Goal: Information Seeking & Learning: Learn about a topic

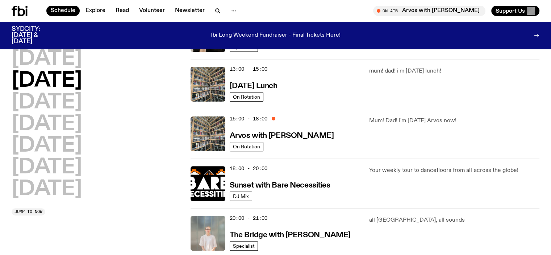
scroll to position [214, 0]
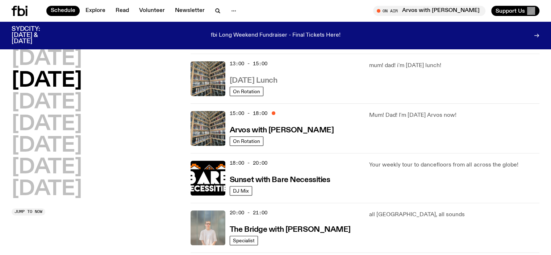
click at [269, 79] on h3 "[DATE] Lunch" at bounding box center [254, 81] width 48 height 8
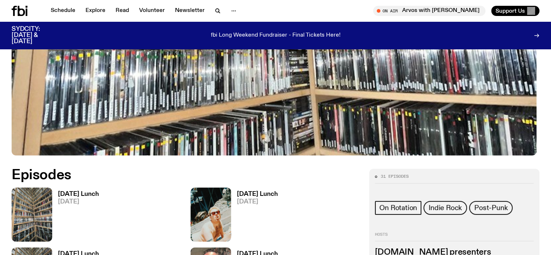
scroll to position [357, 0]
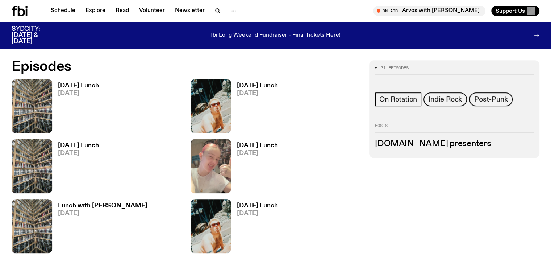
click at [237, 91] on span "[DATE]" at bounding box center [257, 93] width 41 height 6
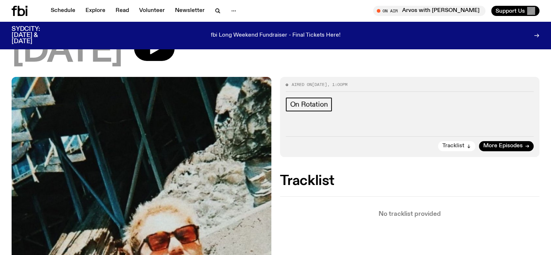
click at [454, 143] on span "Tracklist" at bounding box center [453, 145] width 22 height 5
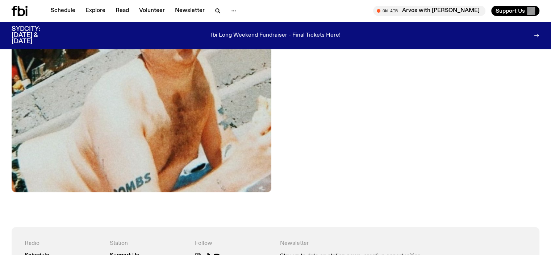
scroll to position [448, 0]
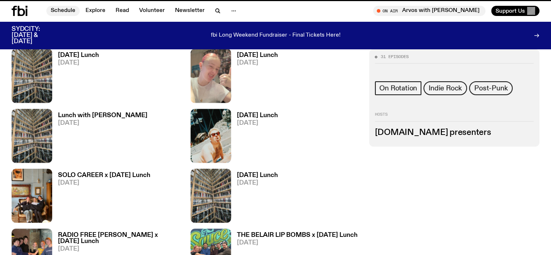
scroll to position [357, 0]
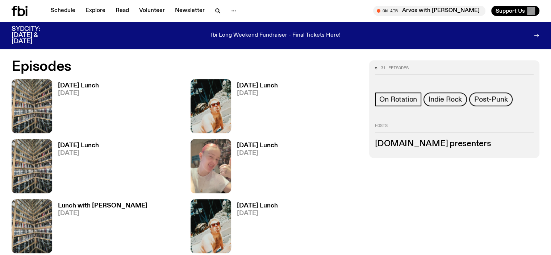
click at [92, 88] on link "[DATE] Lunch [DATE]" at bounding box center [75, 108] width 47 height 50
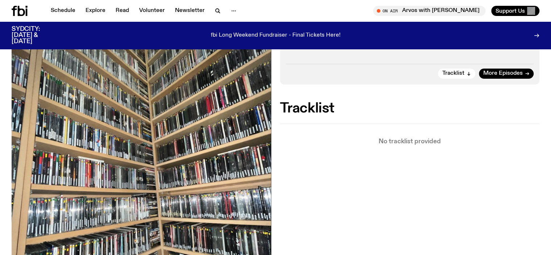
scroll to position [395, 0]
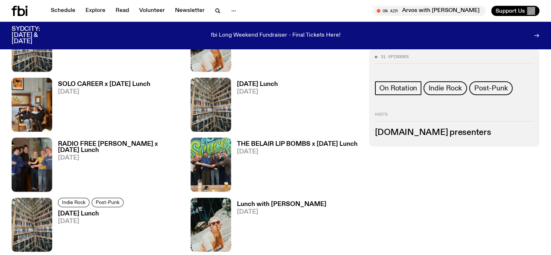
scroll to position [321, 0]
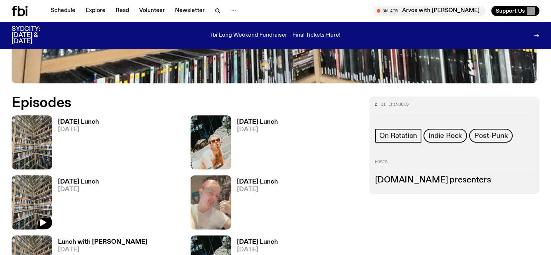
click at [52, 175] on img at bounding box center [32, 202] width 41 height 54
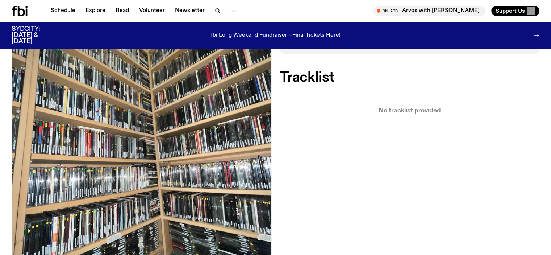
scroll to position [177, 0]
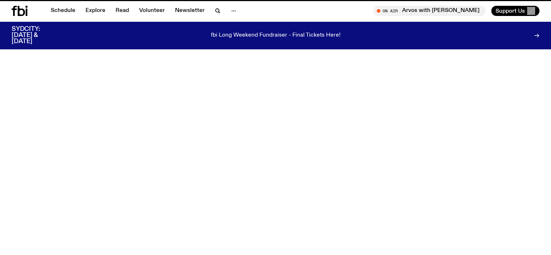
scroll to position [321, 0]
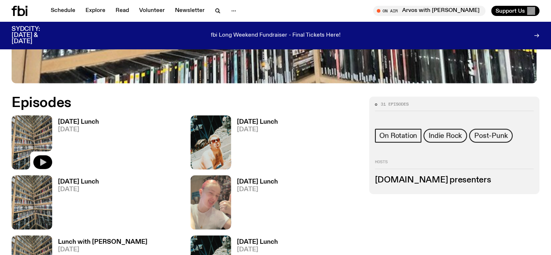
click at [41, 162] on icon "button" at bounding box center [42, 162] width 9 height 9
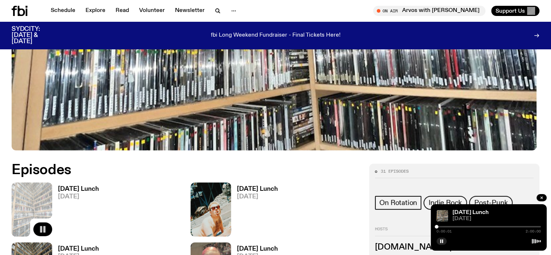
scroll to position [104, 0]
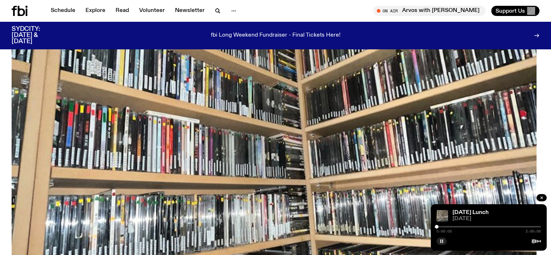
click at [443, 243] on button "button" at bounding box center [441, 240] width 10 height 7
click at [440, 243] on button "button" at bounding box center [441, 240] width 10 height 7
drag, startPoint x: 443, startPoint y: 240, endPoint x: 467, endPoint y: 172, distance: 72.5
click at [443, 240] on icon "button" at bounding box center [441, 241] width 4 height 4
click at [441, 239] on icon "button" at bounding box center [441, 241] width 4 height 4
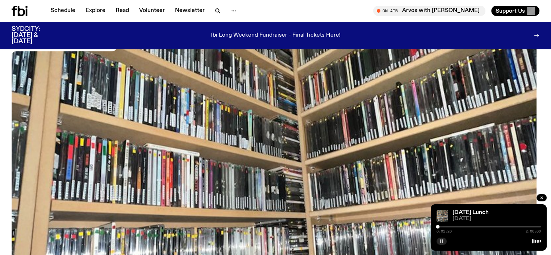
scroll to position [0, 0]
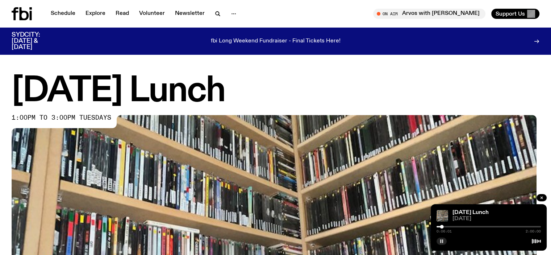
click at [440, 242] on rect "button" at bounding box center [440, 241] width 1 height 4
click at [440, 242] on icon "button" at bounding box center [441, 241] width 3 height 4
drag, startPoint x: 441, startPoint y: 242, endPoint x: 455, endPoint y: 158, distance: 85.2
click at [441, 242] on icon "button" at bounding box center [441, 241] width 4 height 4
